Goal: Task Accomplishment & Management: Complete application form

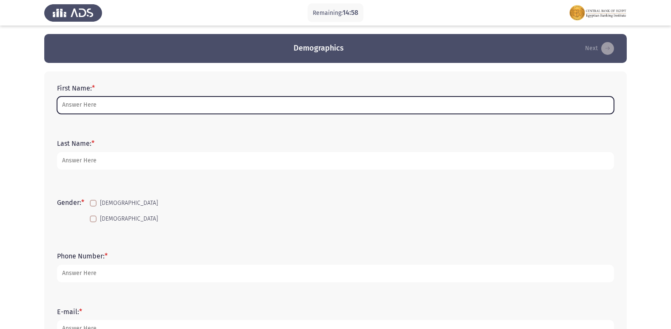
click at [111, 103] on input "First Name: *" at bounding box center [335, 105] width 557 height 17
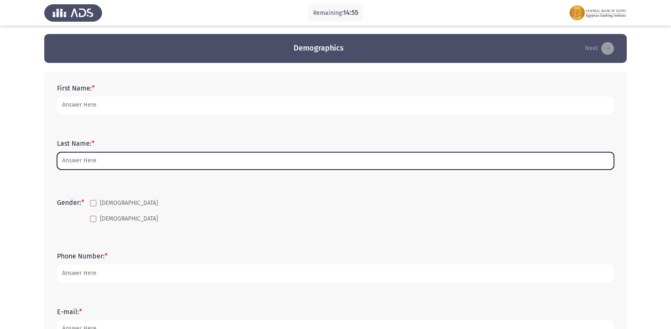
click at [63, 152] on input "Last Name: *" at bounding box center [335, 160] width 557 height 17
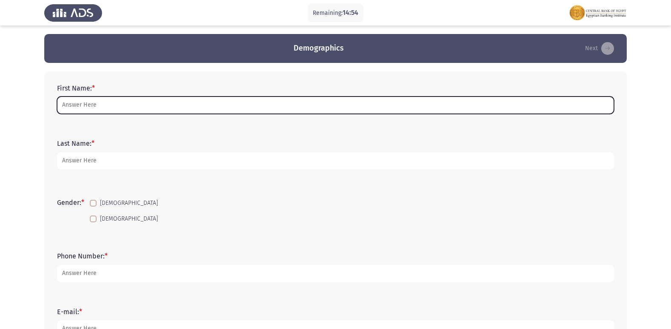
click at [215, 112] on input "First Name: *" at bounding box center [335, 105] width 557 height 17
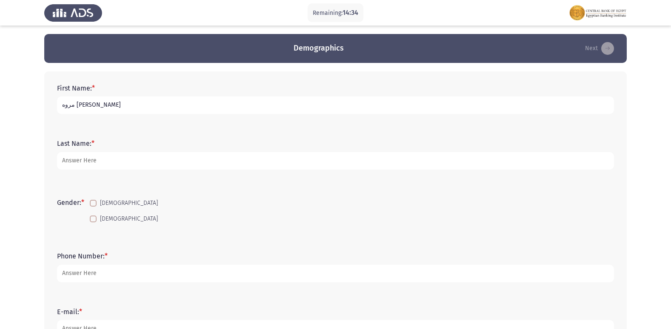
type input "مروه [PERSON_NAME]"
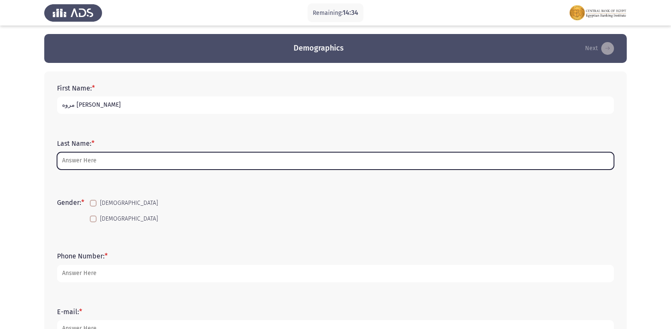
click at [92, 166] on input "Last Name: *" at bounding box center [335, 160] width 557 height 17
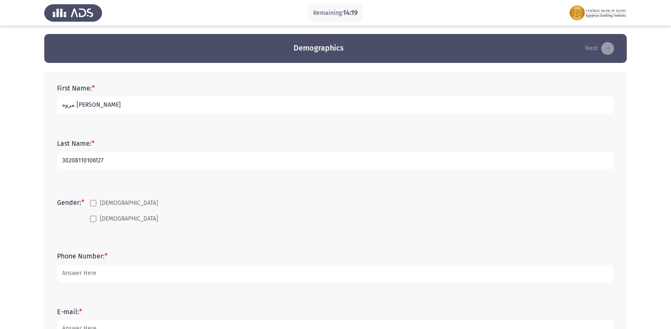
type input "30208110106127"
click at [63, 107] on input "مروه [PERSON_NAME]" at bounding box center [335, 105] width 557 height 17
click at [128, 106] on input "مروه [PERSON_NAME]" at bounding box center [335, 105] width 557 height 17
type input "مروه [PERSON_NAME]"
click at [146, 161] on input "30208110106127" at bounding box center [335, 160] width 557 height 17
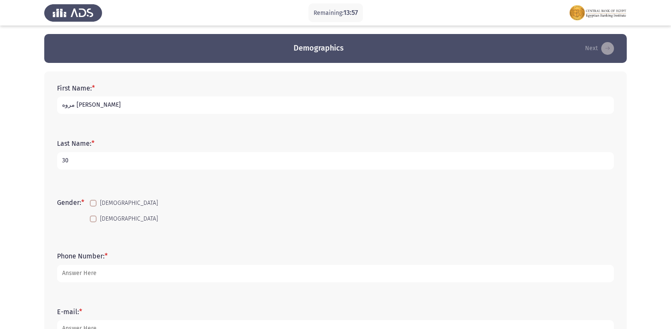
type input "3"
type input "abk"
click at [93, 218] on span at bounding box center [93, 219] width 7 height 7
click at [93, 223] on input "[DEMOGRAPHIC_DATA]" at bounding box center [93, 223] width 0 height 0
checkbox input "true"
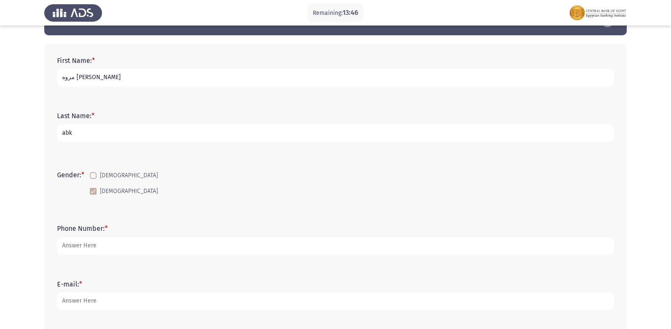
scroll to position [43, 0]
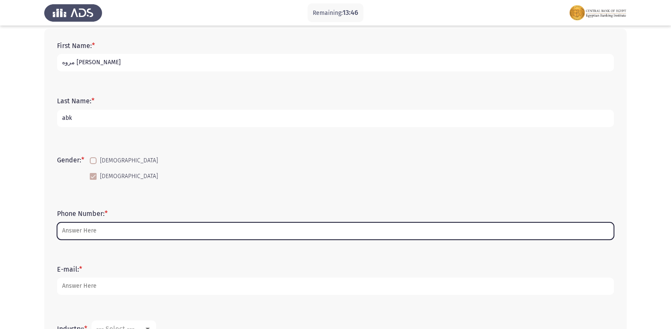
click at [104, 230] on input "Phone Number: *" at bounding box center [335, 231] width 557 height 17
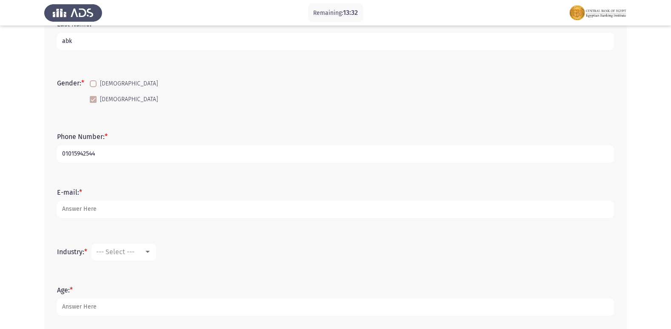
scroll to position [128, 0]
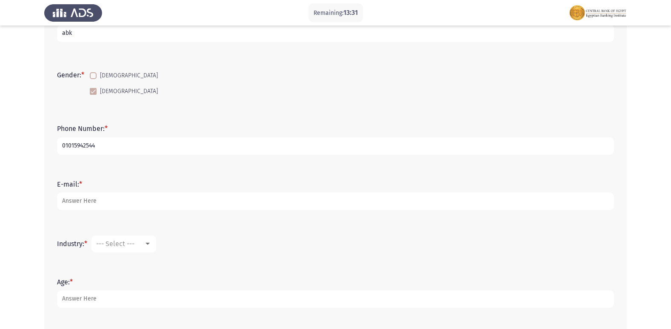
type input "01015942544"
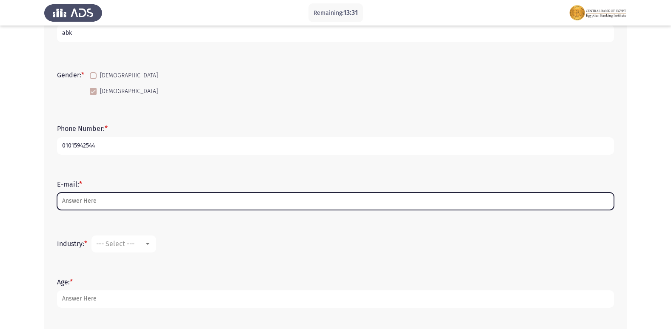
click at [112, 203] on input "E-mail: *" at bounding box center [335, 201] width 557 height 17
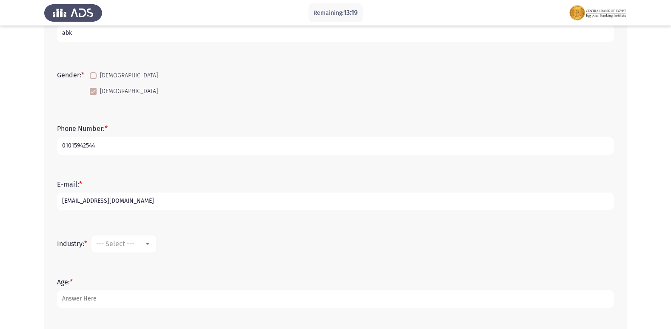
click at [80, 203] on input "[EMAIL_ADDRESS][DOMAIN_NAME]" at bounding box center [335, 201] width 557 height 17
click at [89, 201] on input "[EMAIL_ADDRESS][DOMAIN_NAME]" at bounding box center [335, 201] width 557 height 17
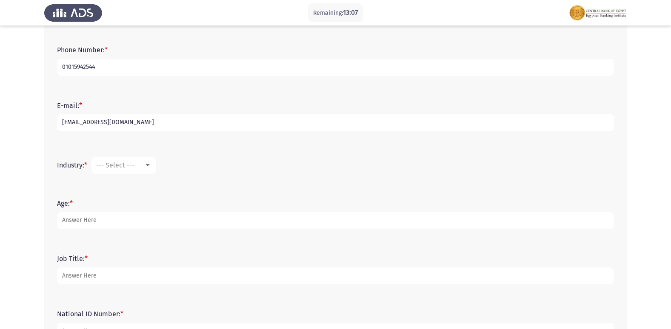
scroll to position [213, 0]
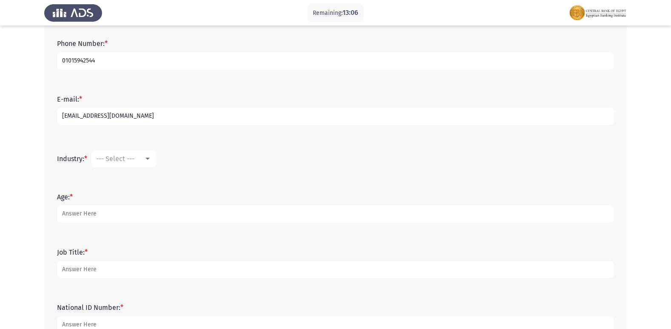
type input "[EMAIL_ADDRESS][DOMAIN_NAME]"
click at [151, 163] on mat-select "--- Select ---" at bounding box center [124, 159] width 65 height 17
click at [150, 161] on div at bounding box center [148, 159] width 8 height 7
click at [455, 108] on div at bounding box center [335, 164] width 671 height 329
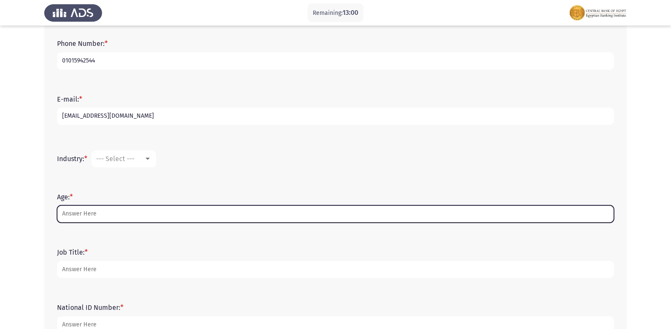
click at [73, 209] on input "Age: *" at bounding box center [335, 214] width 557 height 17
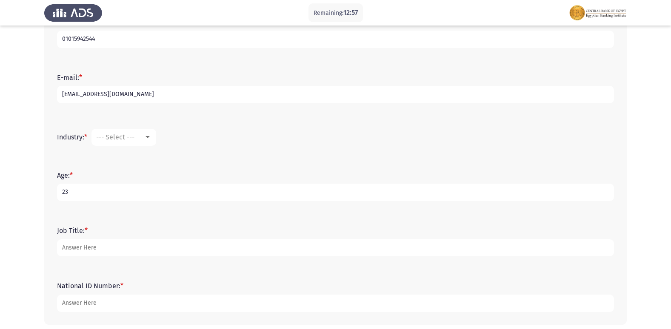
scroll to position [255, 0]
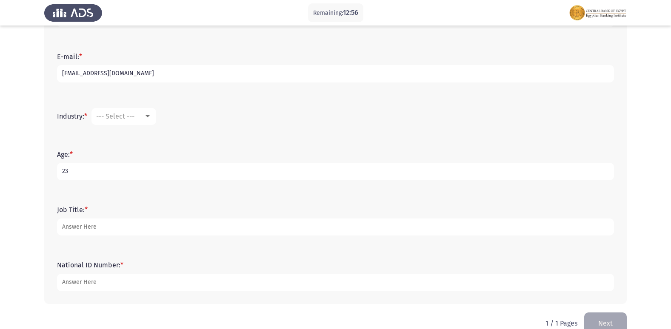
type input "23"
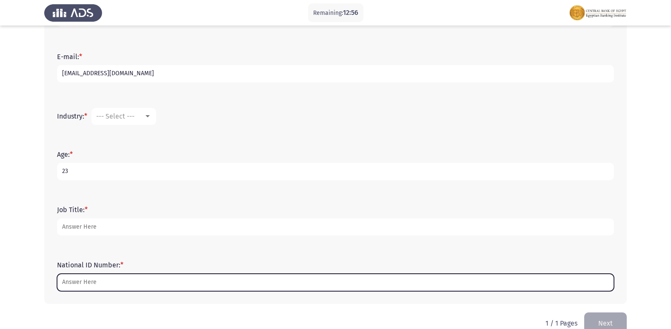
click at [92, 281] on input "National ID Number: *" at bounding box center [335, 282] width 557 height 17
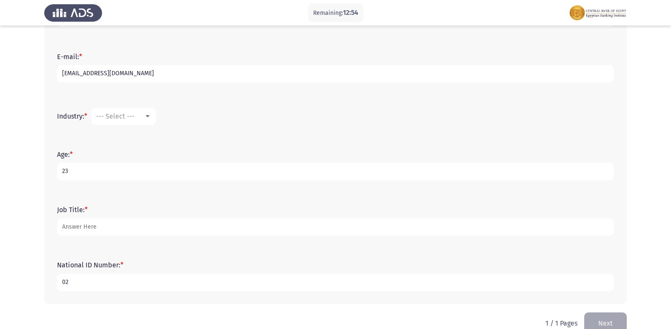
type input "0"
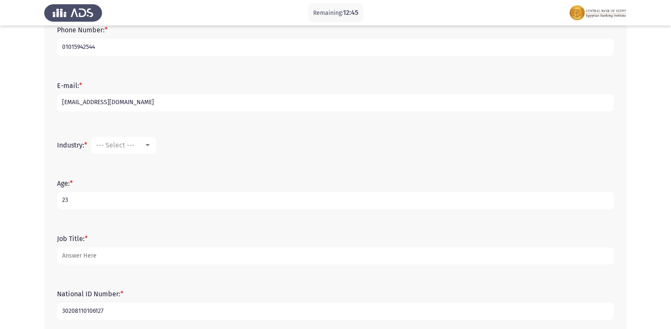
scroll to position [213, 0]
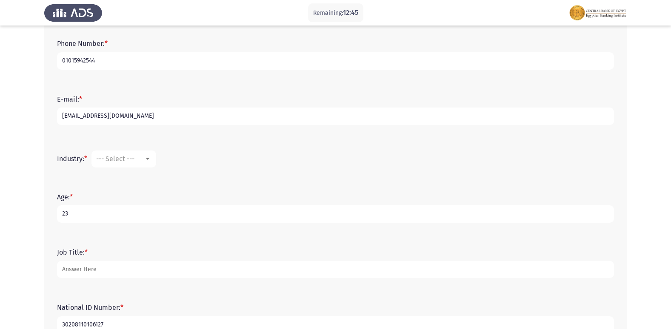
type input "30208110106127"
click at [144, 157] on div "--- Select ---" at bounding box center [120, 159] width 48 height 8
click at [122, 249] on span "Banking" at bounding box center [152, 248] width 111 height 20
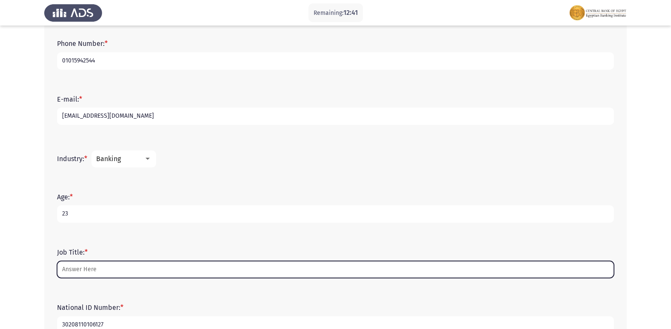
click at [92, 263] on input "Job Title: *" at bounding box center [335, 269] width 557 height 17
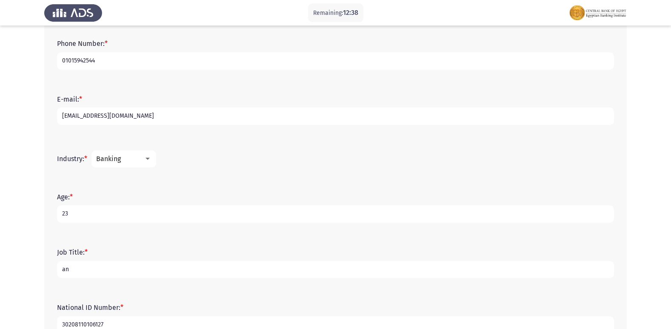
type input "a"
click at [63, 272] on input "anker" at bounding box center [335, 269] width 557 height 17
type input "banker"
click at [163, 255] on form "Job Title: * banker" at bounding box center [335, 264] width 557 height 30
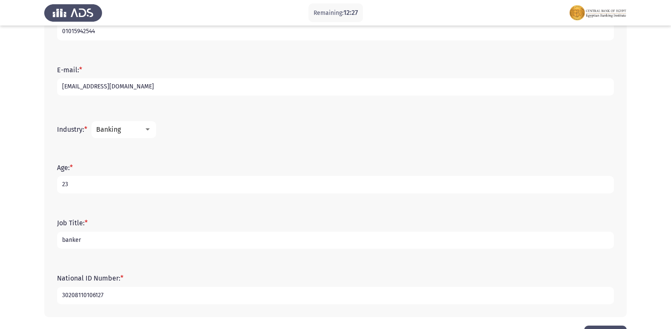
scroll to position [273, 0]
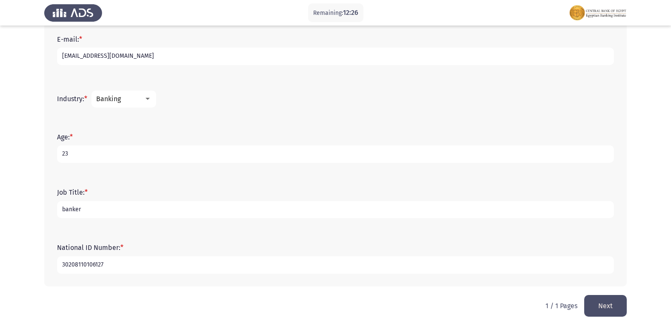
click at [606, 306] on button "Next" at bounding box center [605, 306] width 43 height 22
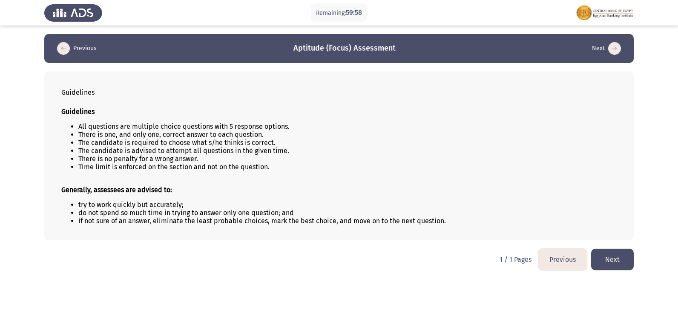
click at [610, 263] on button "Next" at bounding box center [612, 260] width 43 height 22
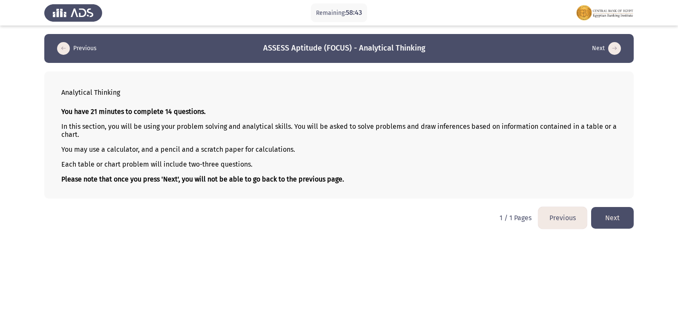
click at [607, 226] on button "Next" at bounding box center [612, 218] width 43 height 22
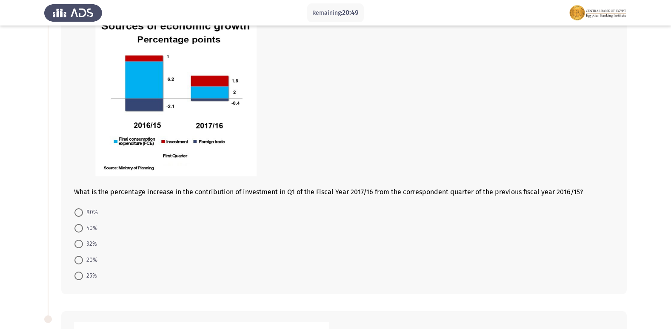
scroll to position [43, 0]
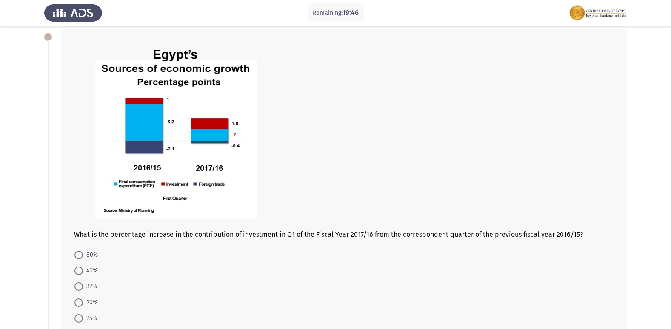
click at [83, 257] on span "80%" at bounding box center [90, 255] width 15 height 10
click at [83, 257] on input "80%" at bounding box center [78, 255] width 9 height 9
radio input "true"
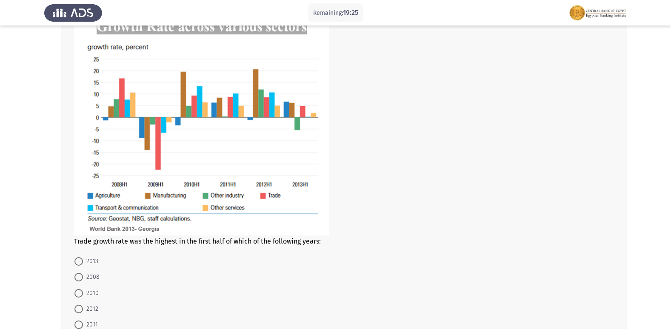
scroll to position [383, 0]
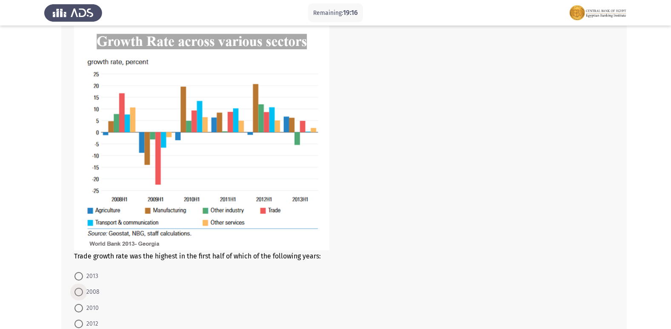
click at [82, 290] on span at bounding box center [78, 292] width 9 height 9
click at [82, 290] on input "2008" at bounding box center [78, 292] width 9 height 9
radio input "true"
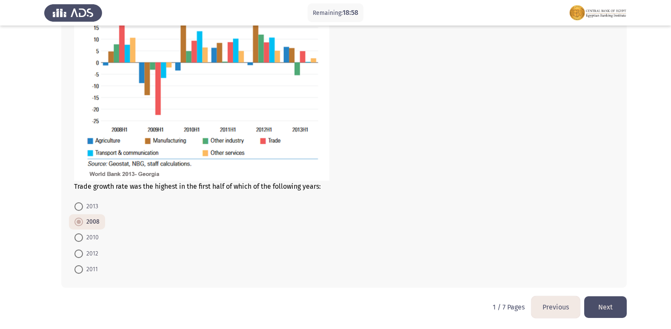
scroll to position [454, 0]
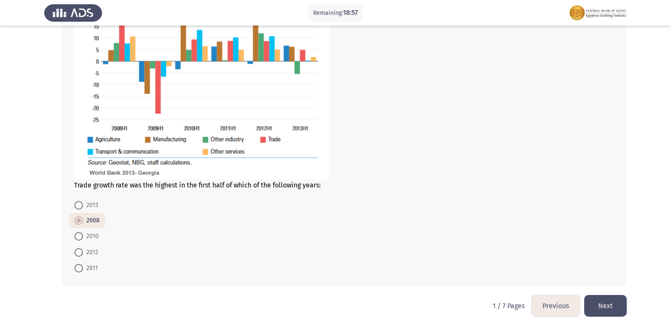
click at [617, 309] on button "Next" at bounding box center [605, 306] width 43 height 22
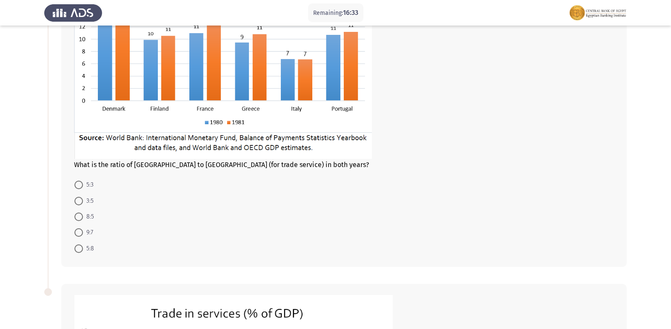
scroll to position [128, 0]
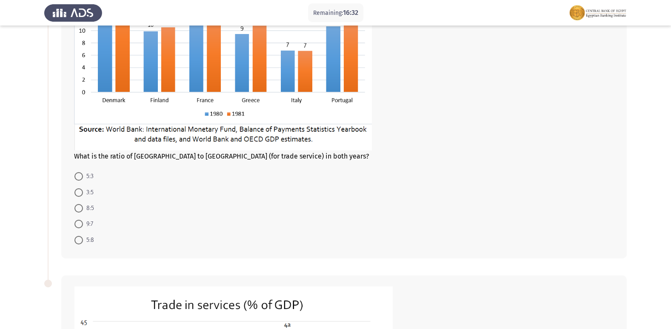
click at [80, 177] on span at bounding box center [78, 176] width 9 height 9
click at [80, 177] on input "5:3" at bounding box center [78, 176] width 9 height 9
radio input "true"
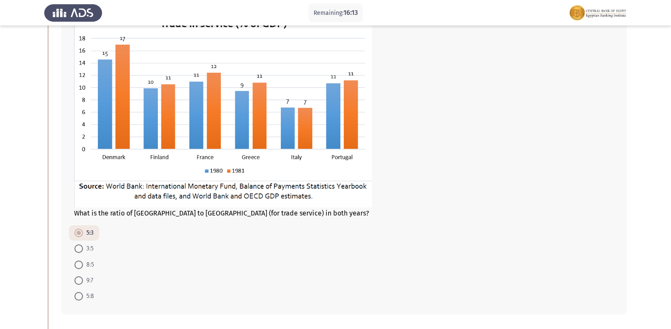
scroll to position [85, 0]
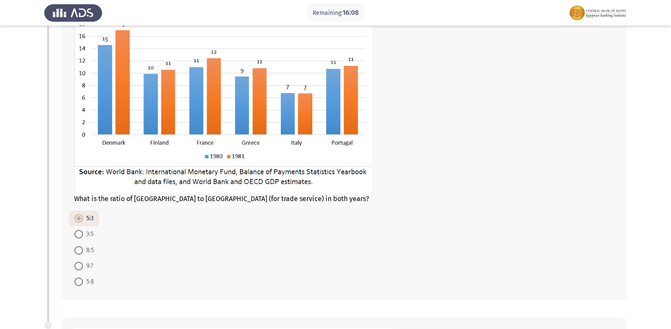
click at [77, 253] on span at bounding box center [78, 250] width 9 height 9
click at [77, 253] on input "8:5" at bounding box center [78, 250] width 9 height 9
radio input "true"
click at [81, 222] on span at bounding box center [78, 219] width 9 height 9
click at [81, 222] on input "5:3" at bounding box center [78, 219] width 9 height 9
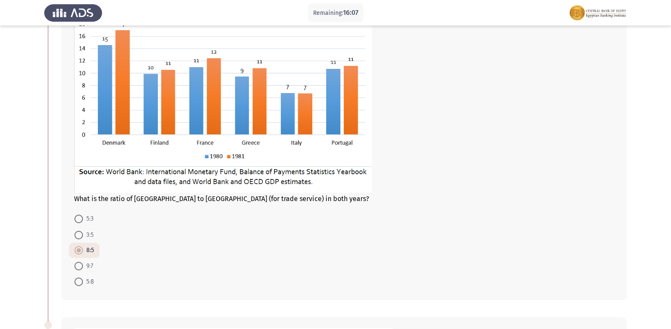
radio input "true"
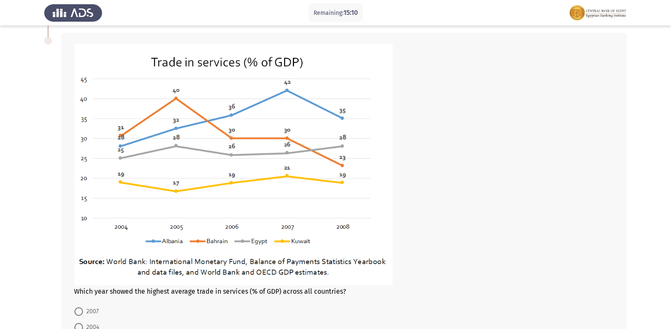
scroll to position [383, 0]
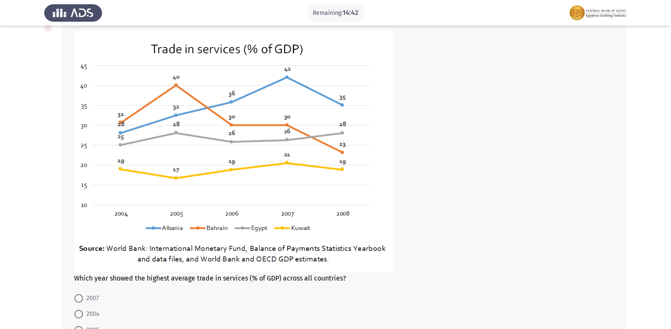
click at [77, 292] on mat-radio-button "2007" at bounding box center [86, 299] width 35 height 16
click at [83, 306] on mat-radio-button "2007" at bounding box center [86, 299] width 35 height 16
click at [78, 298] on span at bounding box center [78, 299] width 9 height 9
click at [78, 298] on input "2007" at bounding box center [78, 299] width 9 height 9
radio input "true"
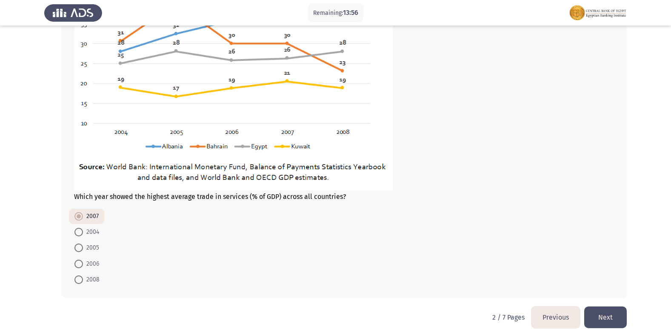
scroll to position [476, 0]
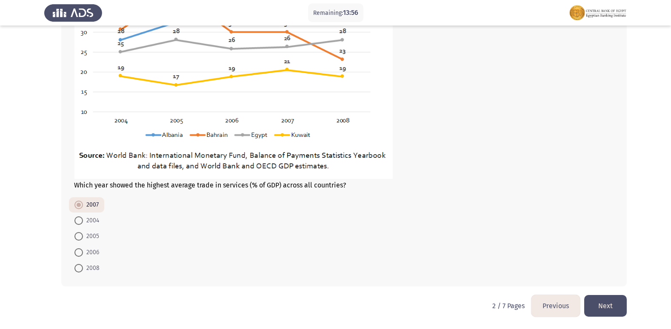
click at [610, 306] on button "Next" at bounding box center [605, 306] width 43 height 22
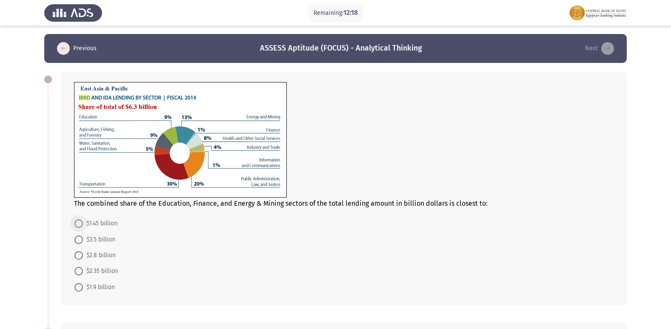
click at [80, 225] on span at bounding box center [78, 224] width 9 height 9
click at [80, 225] on input "$1.45 billion" at bounding box center [78, 224] width 9 height 9
radio input "true"
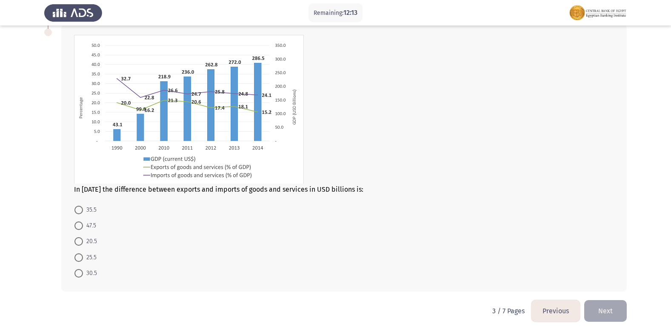
scroll to position [255, 0]
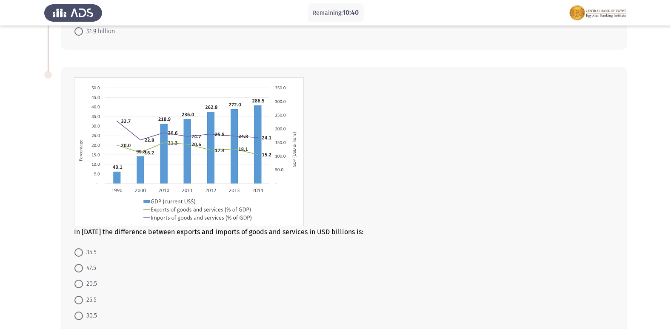
click at [80, 298] on span at bounding box center [78, 300] width 9 height 9
click at [80, 298] on input "25.5" at bounding box center [78, 300] width 9 height 9
radio input "true"
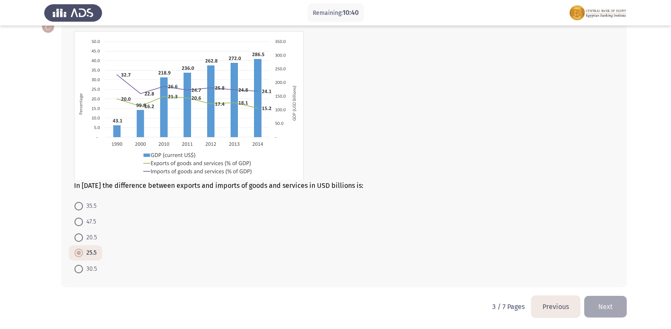
scroll to position [303, 0]
click at [600, 312] on button "Next" at bounding box center [605, 306] width 43 height 22
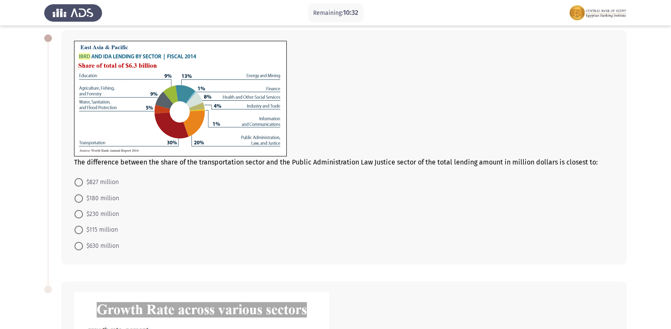
scroll to position [0, 0]
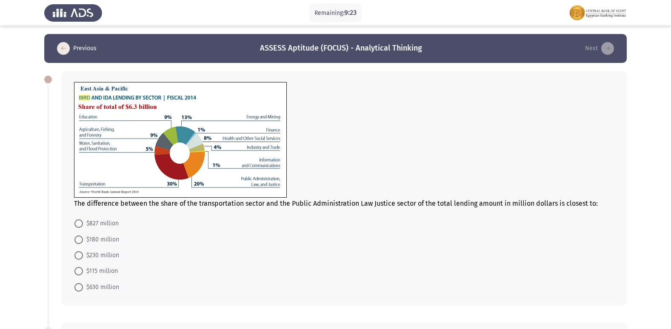
click at [86, 286] on span "$630 million" at bounding box center [101, 288] width 36 height 10
click at [83, 286] on input "$630 million" at bounding box center [78, 287] width 9 height 9
radio input "true"
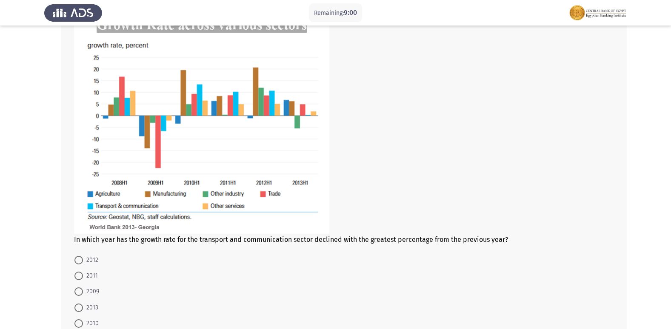
scroll to position [341, 0]
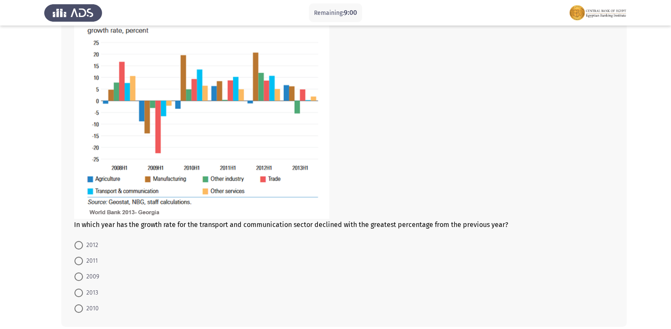
click at [75, 278] on span at bounding box center [78, 277] width 9 height 9
click at [75, 278] on input "2009" at bounding box center [78, 277] width 9 height 9
radio input "true"
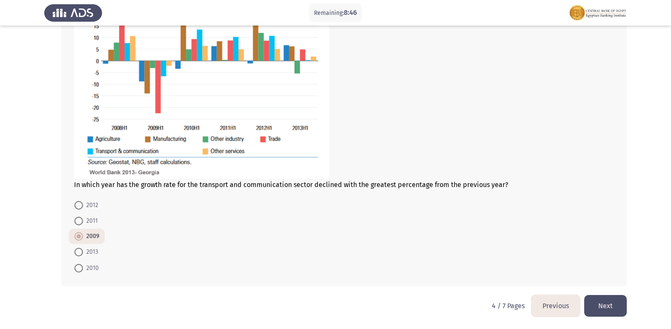
click at [587, 300] on button "Next" at bounding box center [605, 306] width 43 height 22
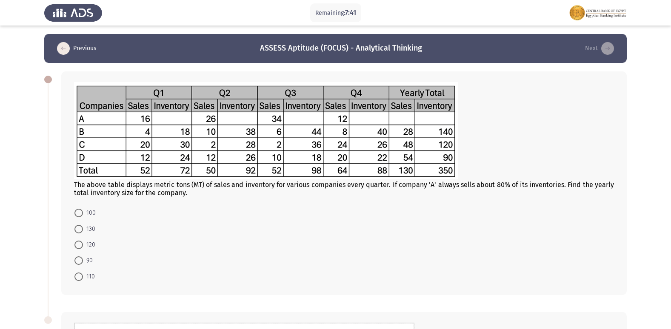
click at [79, 277] on span at bounding box center [79, 277] width 0 height 0
click at [79, 277] on input "110" at bounding box center [78, 277] width 9 height 9
radio input "true"
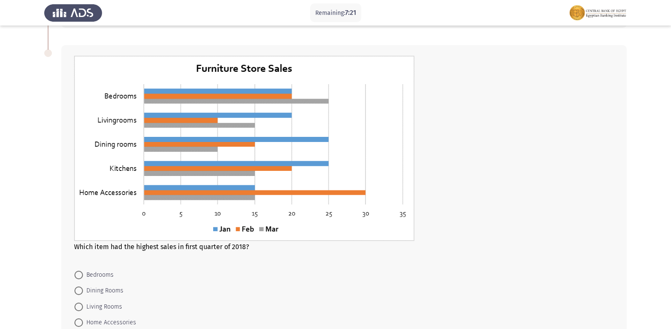
scroll to position [252, 0]
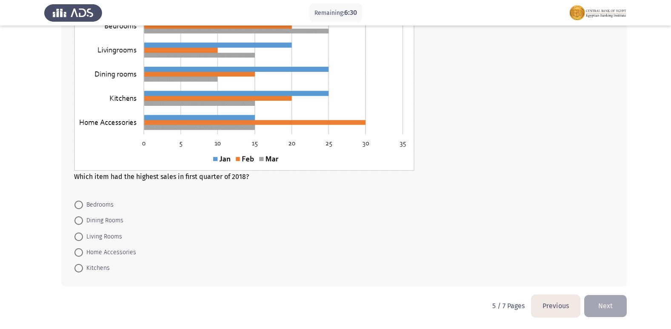
click at [77, 204] on span at bounding box center [78, 205] width 9 height 9
click at [77, 204] on input "Bedrooms" at bounding box center [78, 205] width 9 height 9
radio input "true"
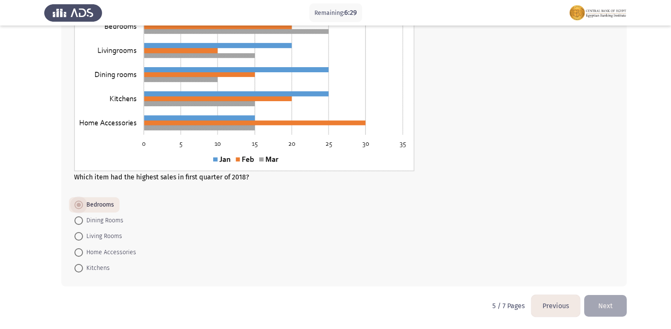
scroll to position [336, 0]
click at [613, 312] on button "Next" at bounding box center [605, 306] width 43 height 22
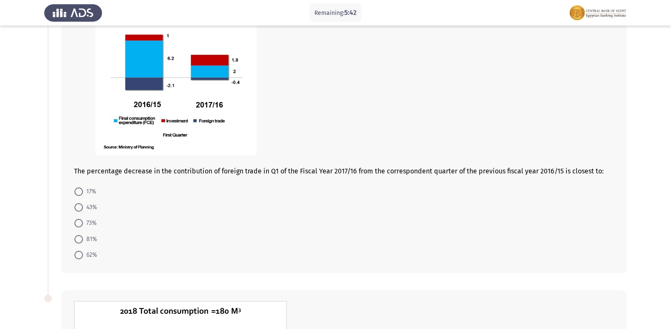
scroll to position [85, 0]
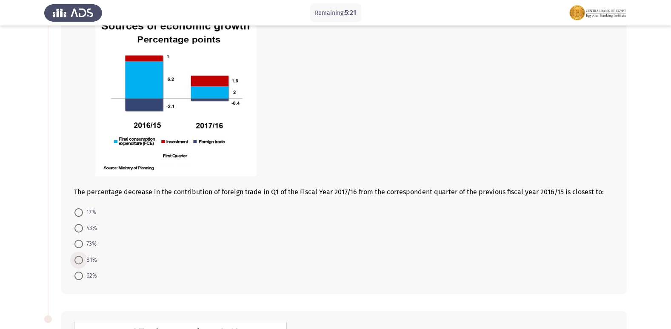
click at [74, 260] on span at bounding box center [78, 260] width 9 height 9
click at [74, 260] on input "81%" at bounding box center [78, 260] width 9 height 9
radio input "true"
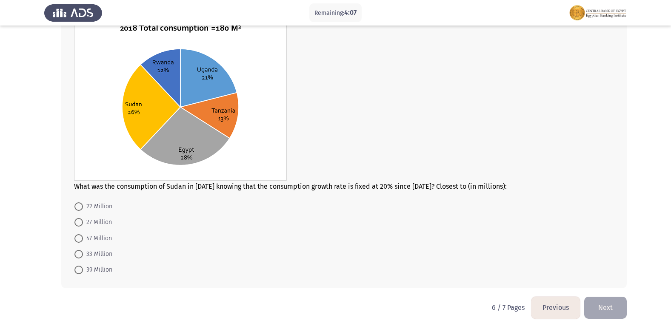
scroll to position [391, 0]
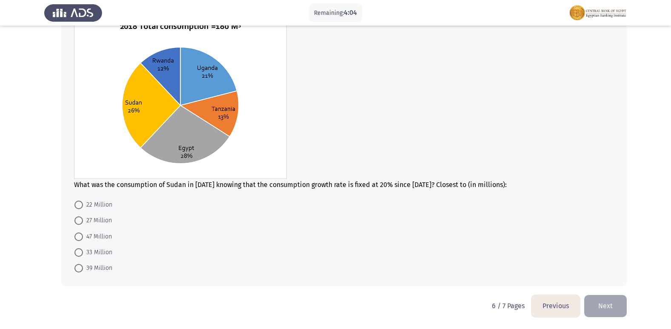
click at [78, 220] on span at bounding box center [78, 221] width 9 height 9
click at [78, 220] on input "27 Million" at bounding box center [78, 221] width 9 height 9
radio input "true"
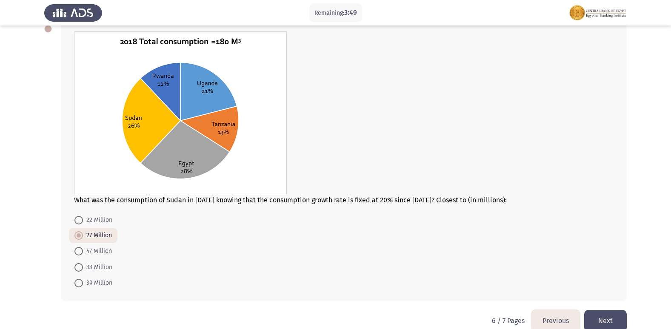
scroll to position [390, 0]
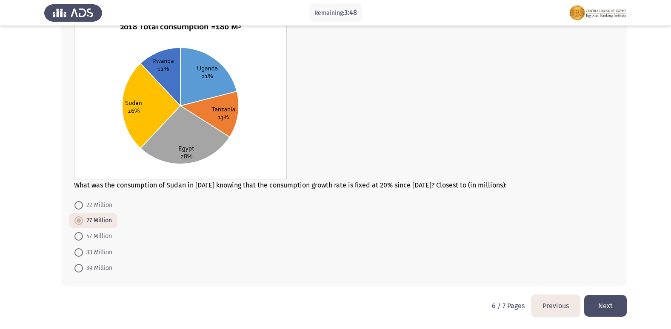
click at [606, 301] on button "Next" at bounding box center [605, 306] width 43 height 22
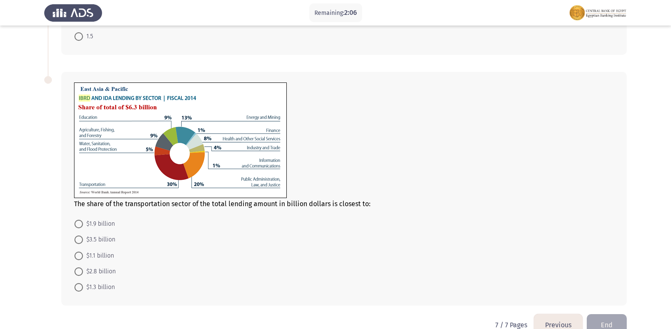
scroll to position [380, 0]
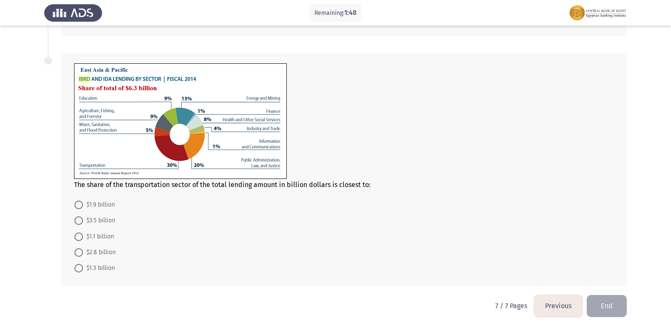
click at [68, 200] on div "The share of the transportation sector of the total lending amount in billion d…" at bounding box center [344, 170] width 566 height 235
click at [78, 205] on span at bounding box center [78, 205] width 9 height 9
click at [78, 205] on input "$1.9 billion" at bounding box center [78, 205] width 9 height 9
radio input "true"
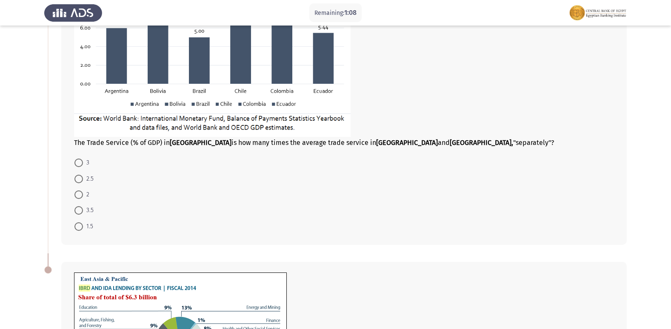
scroll to position [128, 0]
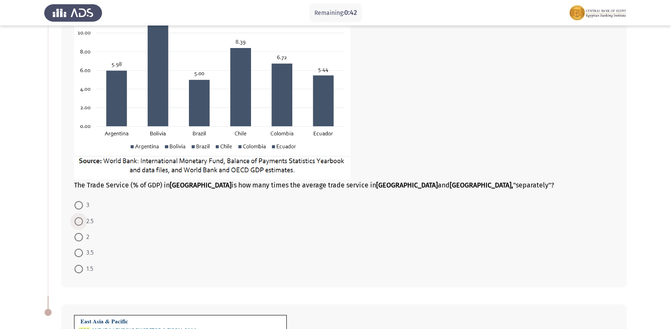
drag, startPoint x: 80, startPoint y: 221, endPoint x: 71, endPoint y: 227, distance: 10.9
click at [80, 222] on span at bounding box center [78, 222] width 9 height 9
click at [80, 222] on input "2.5" at bounding box center [78, 222] width 9 height 9
radio input "true"
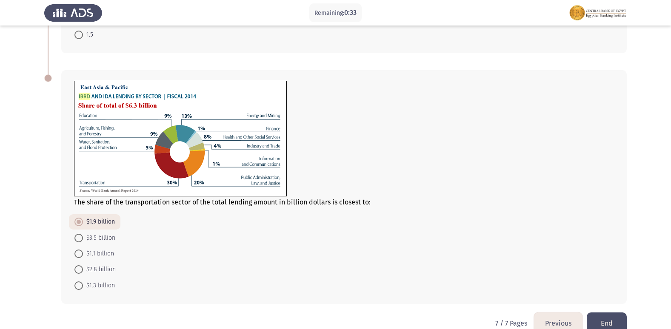
scroll to position [379, 0]
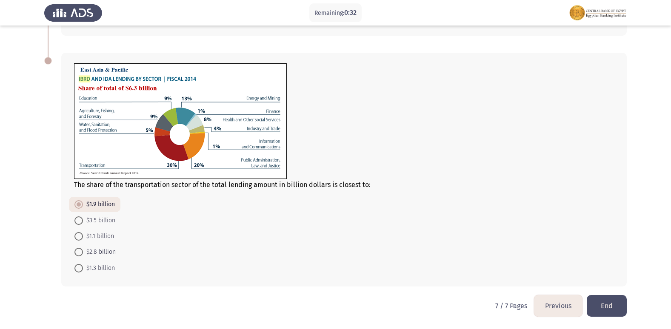
click at [615, 309] on button "End" at bounding box center [607, 306] width 40 height 22
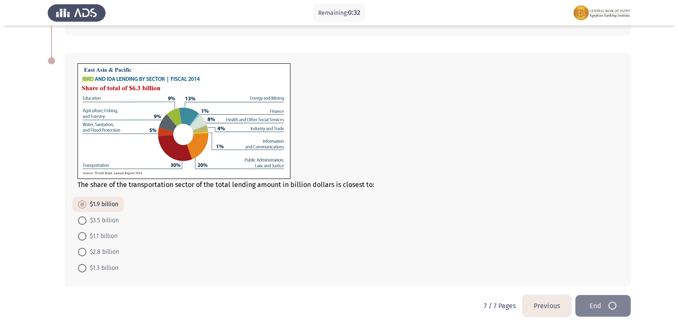
scroll to position [0, 0]
